Goal: Information Seeking & Learning: Learn about a topic

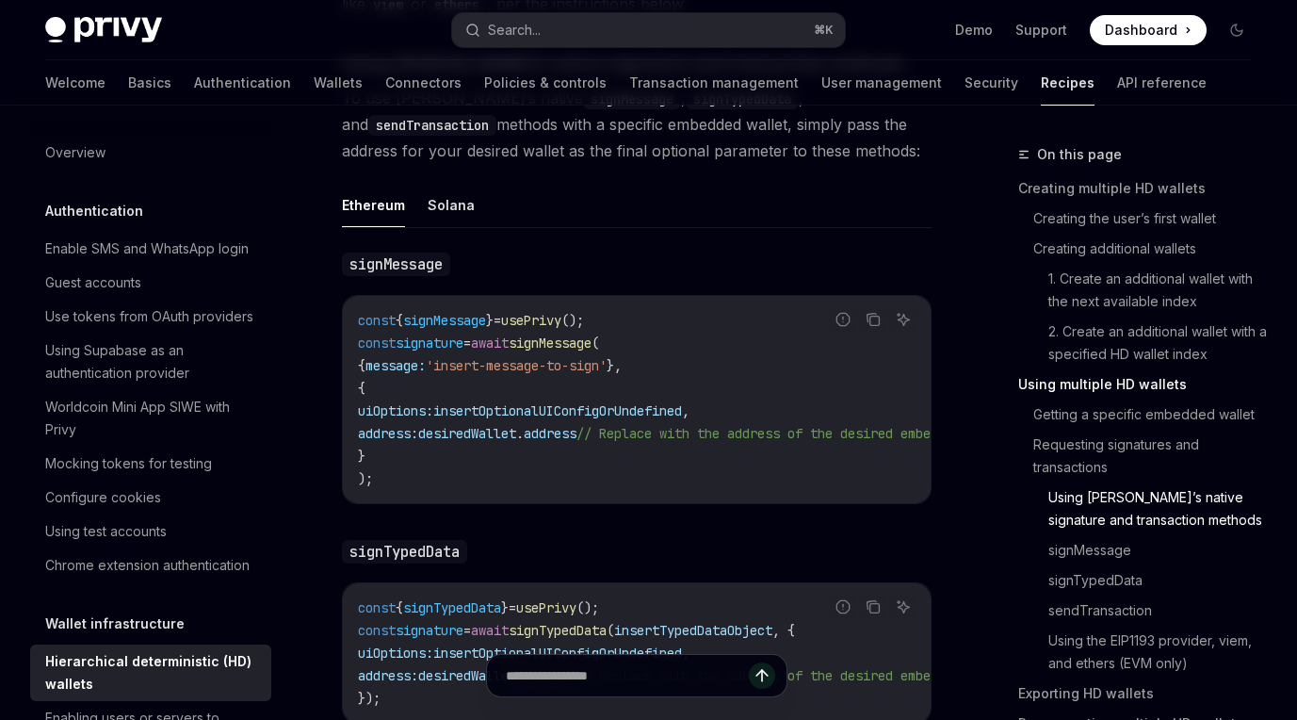
scroll to position [3537, 0]
